Goal: Check status: Check status

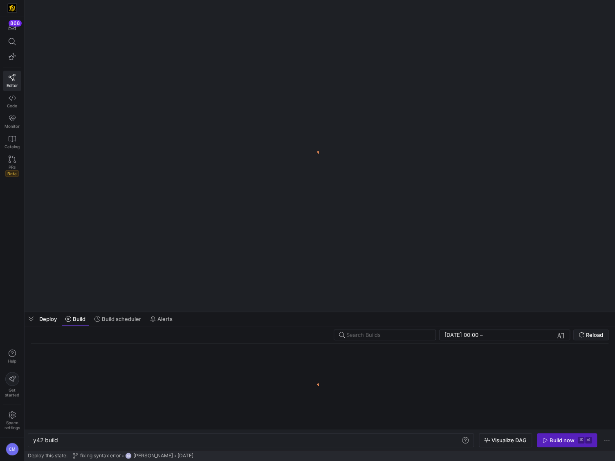
scroll to position [0, 25]
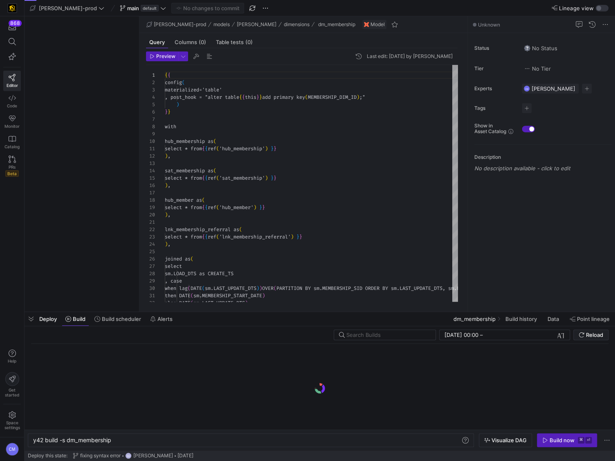
type textarea "y42 build -s dm_membership"
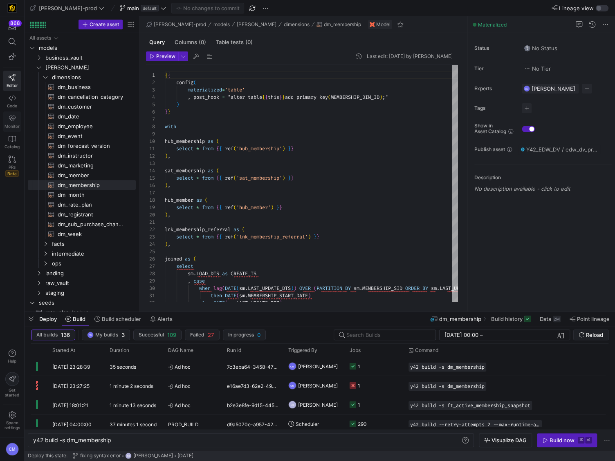
click at [9, 121] on icon at bounding box center [12, 118] width 7 height 7
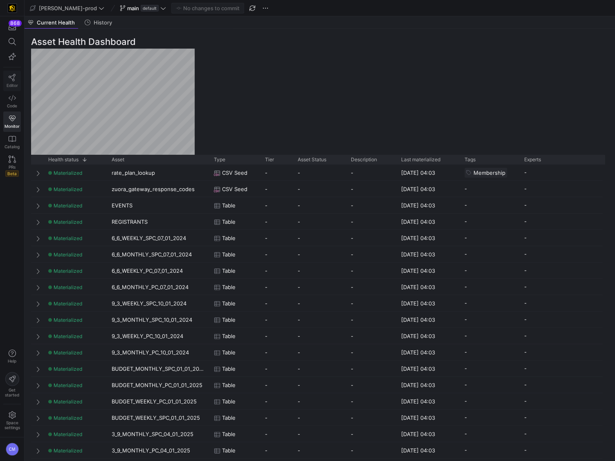
click at [5, 84] on link "Editor" at bounding box center [12, 81] width 18 height 20
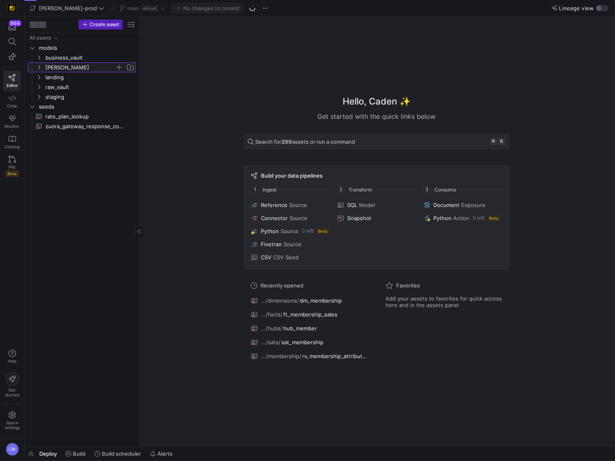
click at [54, 67] on span "edw" at bounding box center [79, 67] width 69 height 9
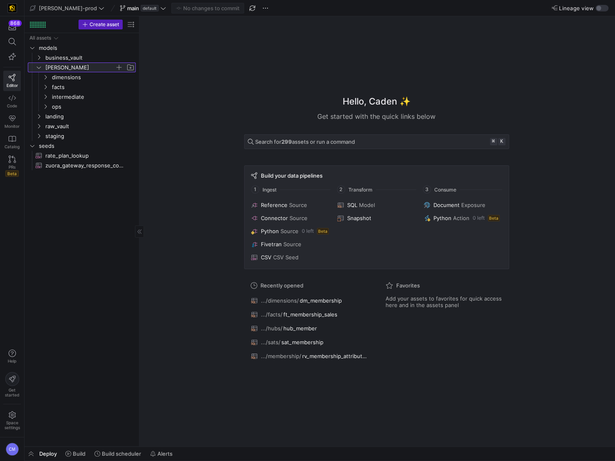
click at [54, 67] on span "edw" at bounding box center [79, 67] width 69 height 9
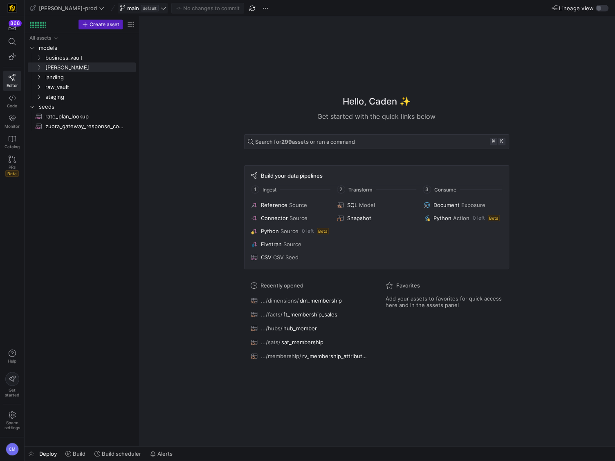
click at [127, 9] on span "main" at bounding box center [133, 8] width 12 height 7
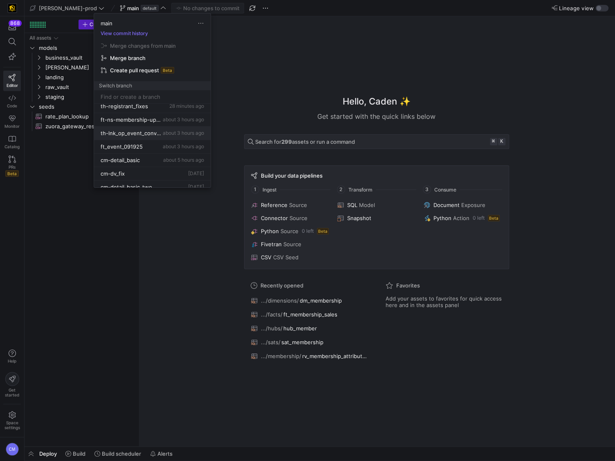
scroll to position [23, 0]
click at [137, 152] on span "cm-detail_basic" at bounding box center [120, 155] width 39 height 7
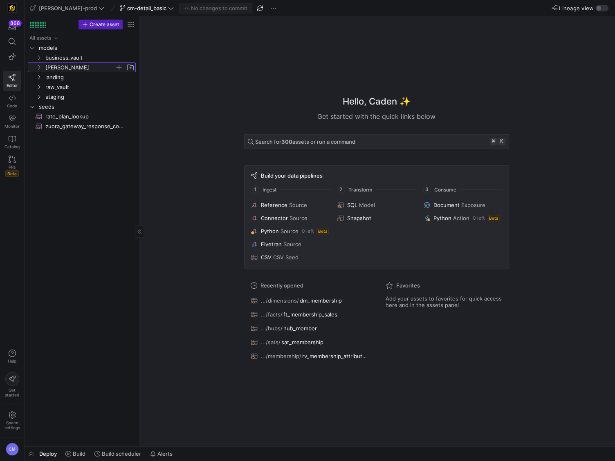
click at [55, 66] on span "edw" at bounding box center [79, 67] width 69 height 9
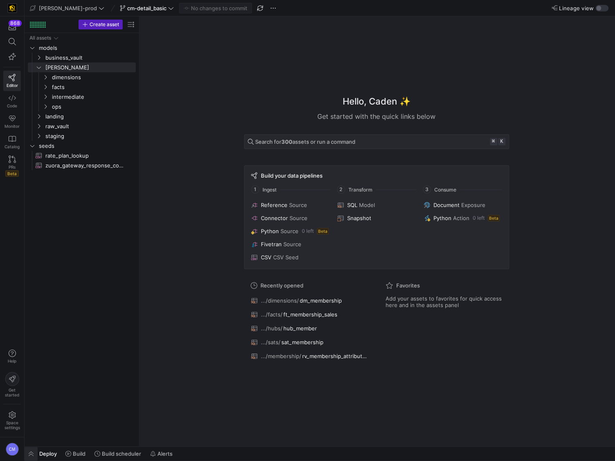
click at [29, 453] on span "button" at bounding box center [31, 454] width 13 height 14
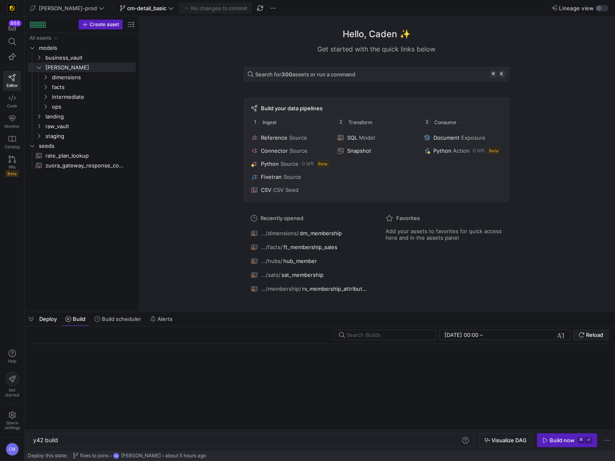
scroll to position [0, 25]
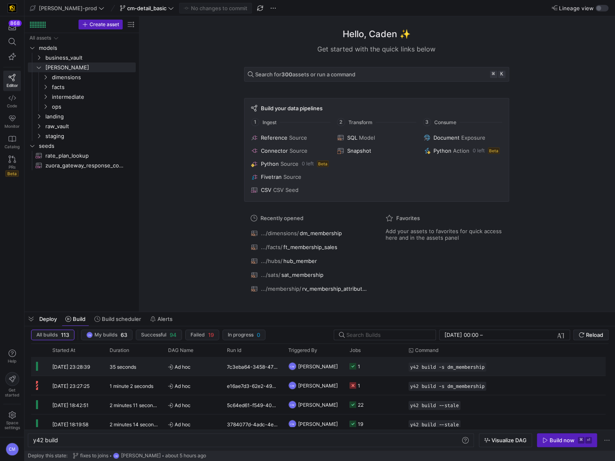
click at [370, 367] on y42-job-status-cell-renderer "1" at bounding box center [373, 367] width 49 height 18
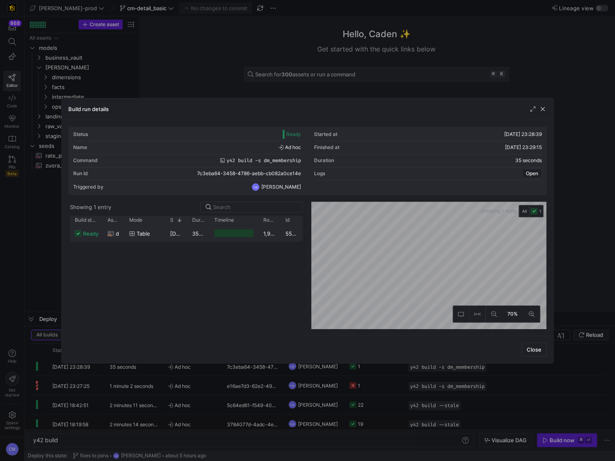
click at [209, 232] on div at bounding box center [233, 234] width 49 height 16
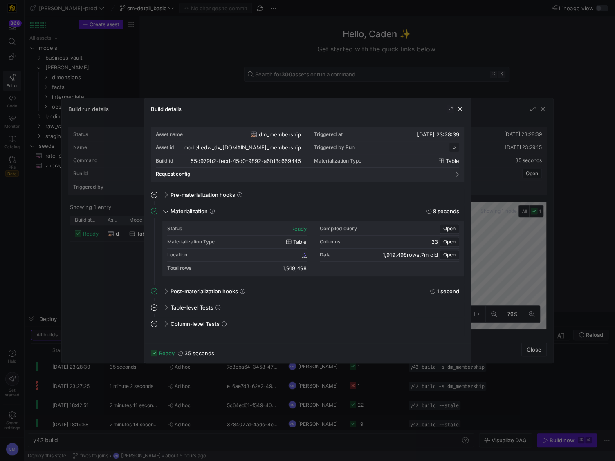
scroll to position [74, 0]
click at [246, 255] on span "55d979b2_fecd_45d0_9892_a6fd3c669445" at bounding box center [251, 255] width 98 height 6
click at [396, 50] on div at bounding box center [307, 230] width 615 height 461
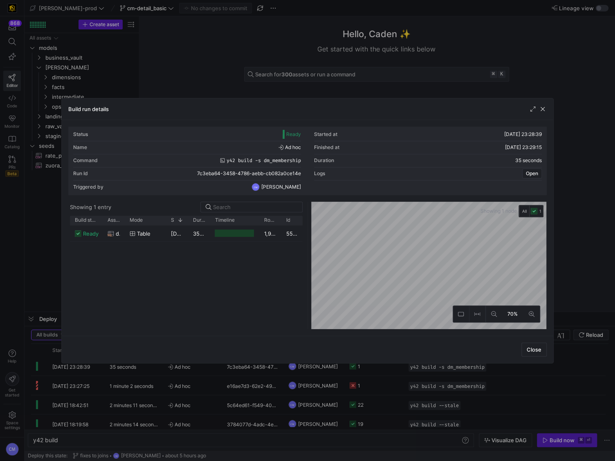
click at [392, 54] on div at bounding box center [307, 230] width 615 height 461
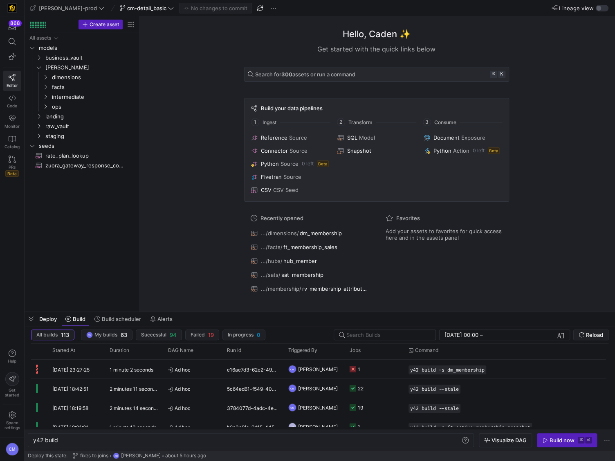
scroll to position [20, 0]
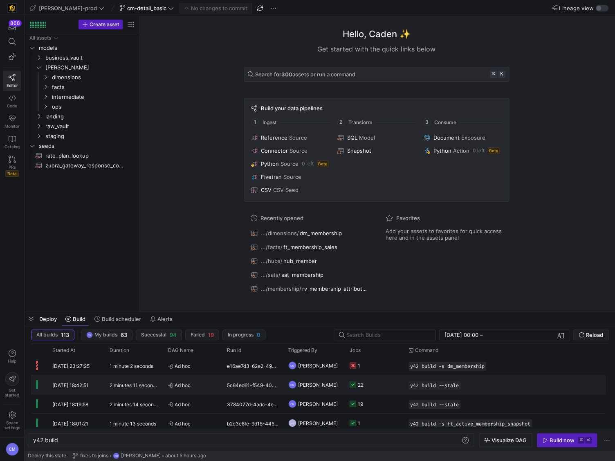
click at [492, 387] on y42-orchestration-run-configuration-details "y42 build --stale" at bounding box center [474, 385] width 133 height 9
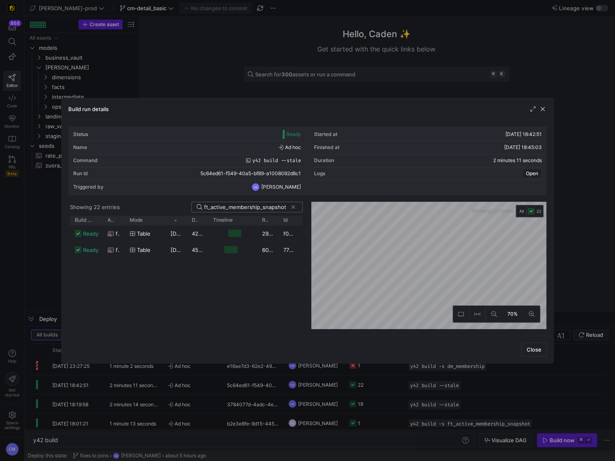
scroll to position [0, 6]
type input "ft_active_membership_snapshot"
click at [237, 261] on div "ready ft_active_membership_snapshot table 23/09/25, 18:43:42 42 seconds 29,839 …" at bounding box center [186, 278] width 232 height 104
click at [254, 231] on div at bounding box center [232, 234] width 49 height 16
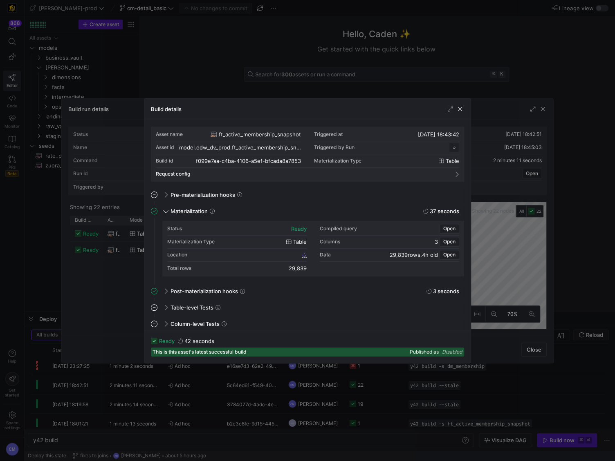
scroll to position [74, 0]
click at [243, 257] on div "f099e7aa_c4ba_4106_a5ef_bfcada8a7853" at bounding box center [252, 255] width 109 height 6
click at [245, 255] on span "f099e7aa_c4ba_4106_a5ef_bfcada8a7853" at bounding box center [252, 255] width 96 height 6
click at [309, 39] on div at bounding box center [307, 230] width 615 height 461
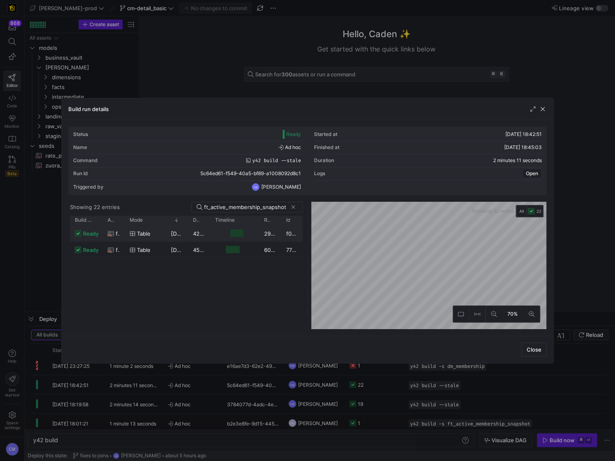
click at [206, 233] on y42-duration "42 seconds" at bounding box center [207, 234] width 30 height 7
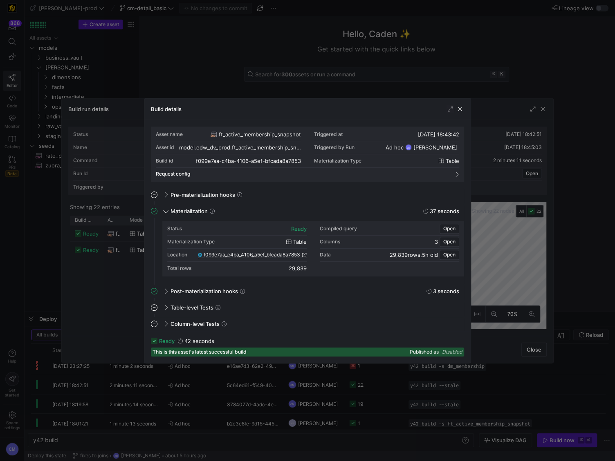
click at [255, 255] on span "f099e7aa_c4ba_4106_a5ef_bfcada8a7853" at bounding box center [252, 255] width 96 height 6
click at [332, 85] on div at bounding box center [307, 230] width 615 height 461
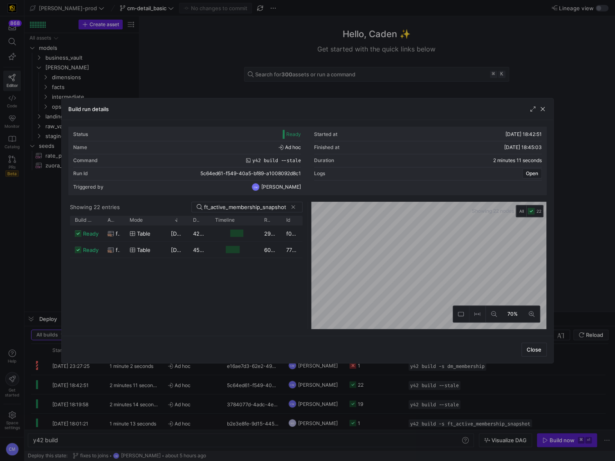
click at [332, 85] on div at bounding box center [307, 230] width 615 height 461
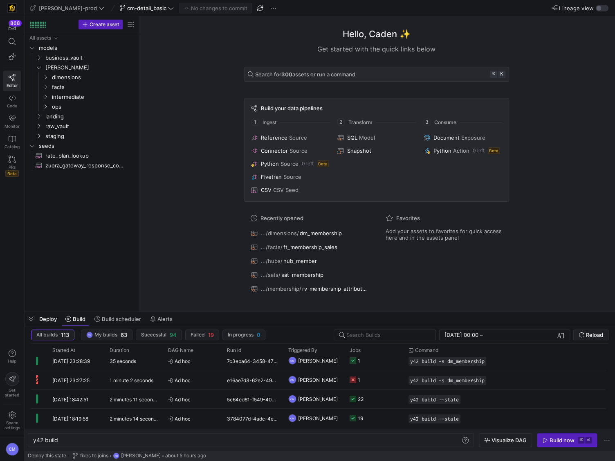
scroll to position [0, 0]
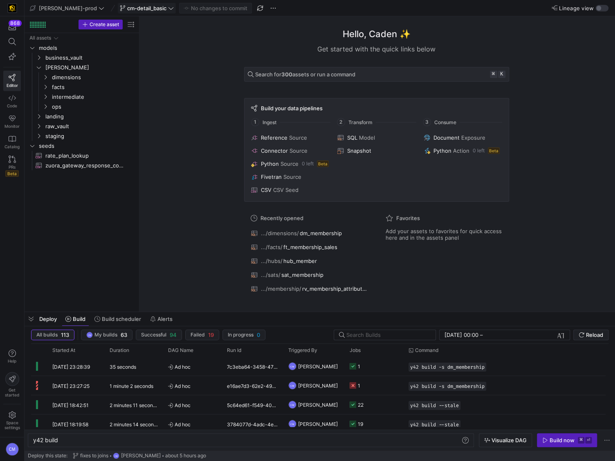
click at [140, 10] on span "cm-detail_basic" at bounding box center [146, 8] width 39 height 7
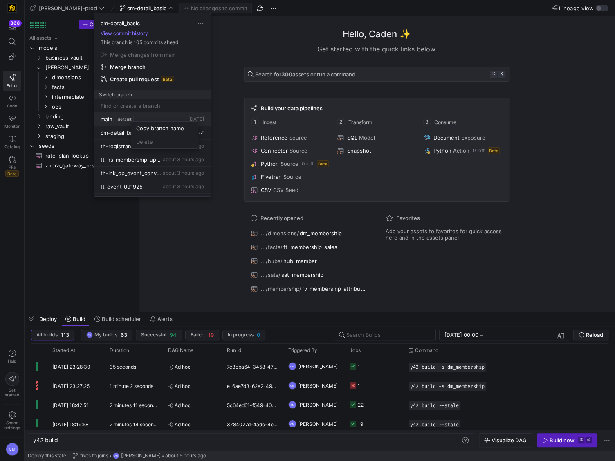
click at [149, 120] on div at bounding box center [307, 230] width 615 height 461
click at [146, 118] on div "main default 4 days ago" at bounding box center [152, 119] width 103 height 7
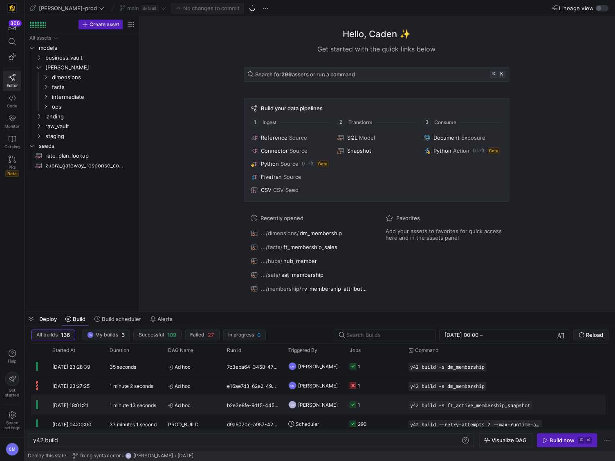
click at [366, 399] on y42-job-status-cell-renderer "1" at bounding box center [373, 405] width 49 height 18
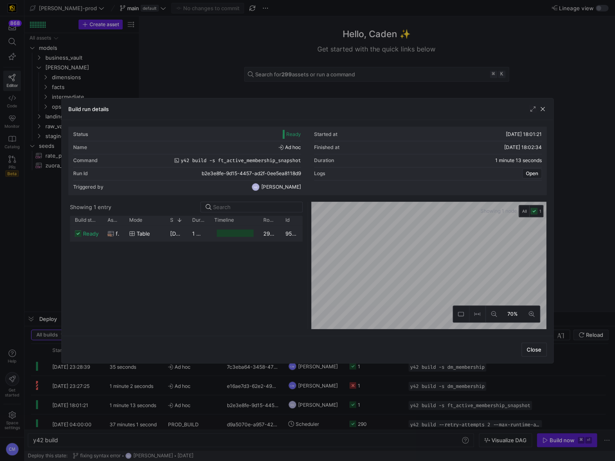
click at [270, 233] on div "29,557" at bounding box center [269, 234] width 22 height 16
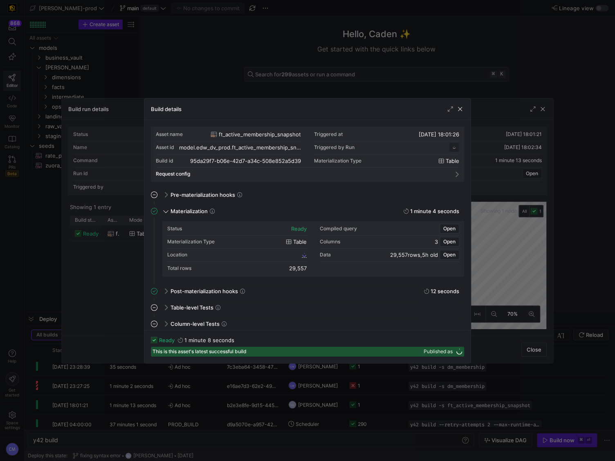
scroll to position [74, 0]
click at [249, 254] on span "95da29f7_b06e_42d7_a34c_508e852a5d39" at bounding box center [250, 255] width 98 height 6
